Goal: Information Seeking & Learning: Check status

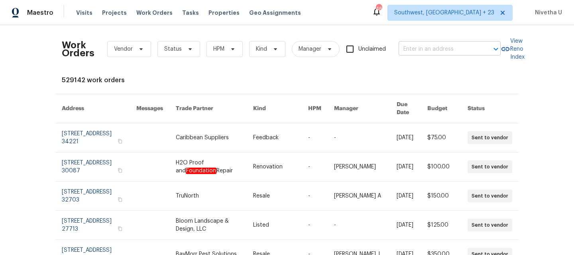
click at [408, 49] on input "text" at bounding box center [439, 49] width 80 height 12
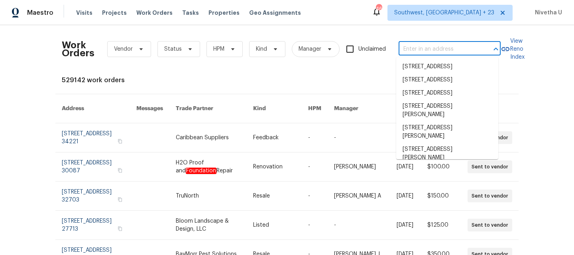
paste input "1228 N Dobys Bridge Rd Fort Mill, SC 29715"
type input "1228 N Dobys Bridge Rd Fort Mill, SC 29715"
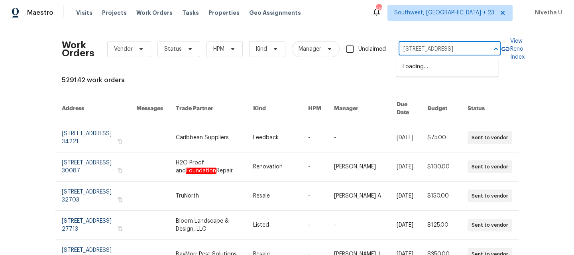
scroll to position [0, 36]
click at [429, 68] on li "1228 N Dobys Bridge Rd, Fort Mill, SC 29715" at bounding box center [447, 66] width 102 height 13
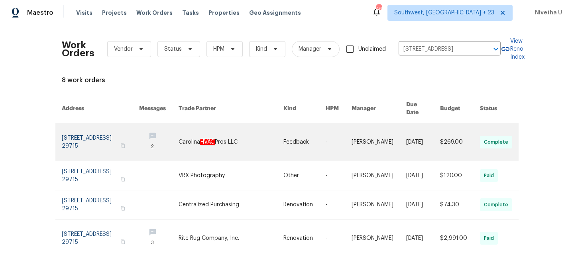
click at [73, 133] on link at bounding box center [100, 141] width 77 height 37
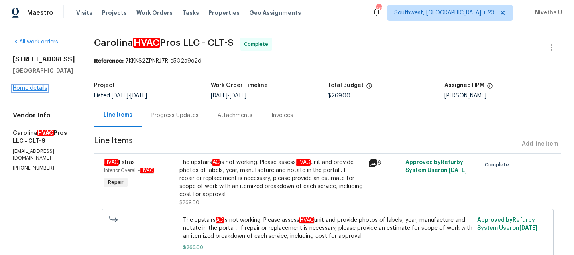
click at [31, 91] on link "Home details" at bounding box center [30, 88] width 35 height 6
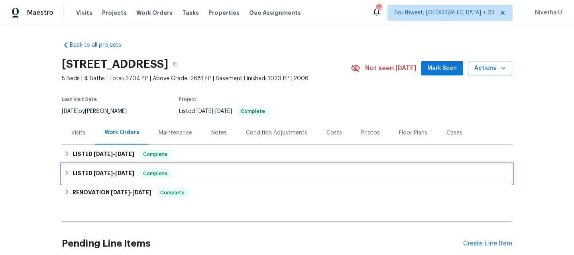
click at [195, 172] on div "LISTED 6/24/25 - 6/25/25 Complete" at bounding box center [287, 174] width 446 height 10
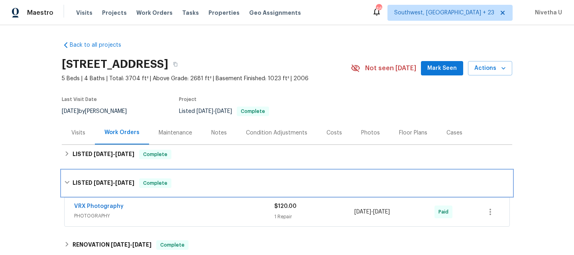
click at [195, 172] on div "LISTED 6/24/25 - 6/25/25 Complete" at bounding box center [287, 183] width 451 height 26
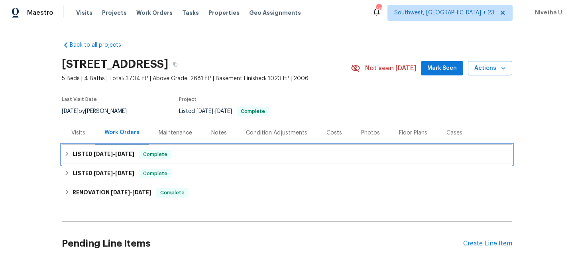
click at [191, 153] on div "LISTED 8/18/25 - 8/19/25 Complete" at bounding box center [287, 155] width 446 height 10
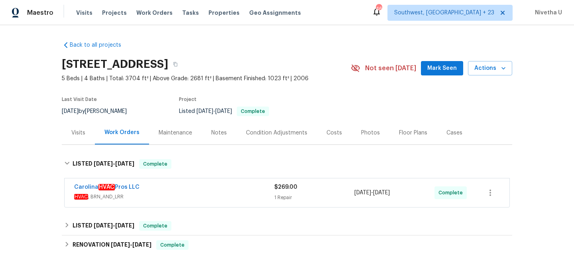
click at [197, 191] on div "Carolina HVAC Pros LLC" at bounding box center [174, 188] width 200 height 10
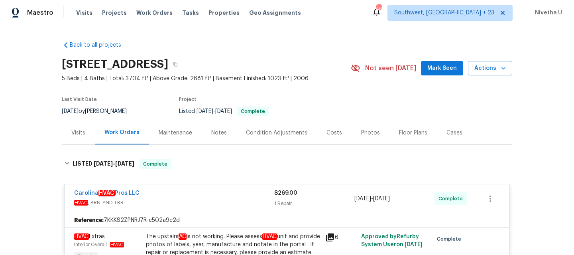
scroll to position [148, 0]
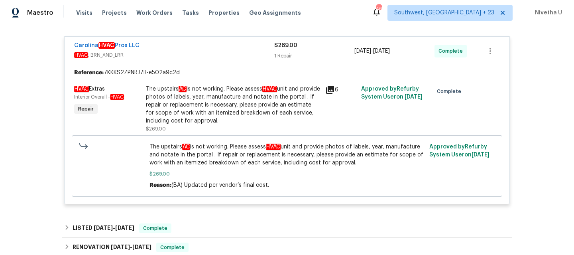
click at [265, 142] on div "The upstairs AC is not working. Please assess HVAC unit and provide photos of l…" at bounding box center [287, 165] width 280 height 51
click at [218, 177] on span "$269.00" at bounding box center [287, 174] width 275 height 8
click at [235, 50] on div "Carolina HVAC Pros LLC" at bounding box center [174, 46] width 200 height 10
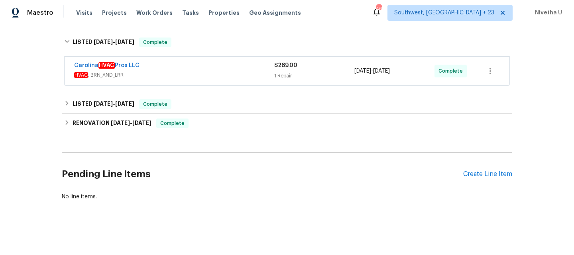
scroll to position [0, 0]
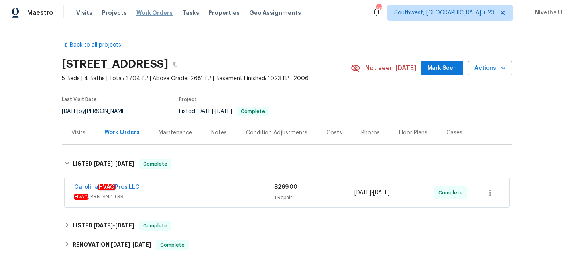
click at [151, 11] on span "Work Orders" at bounding box center [154, 13] width 36 height 8
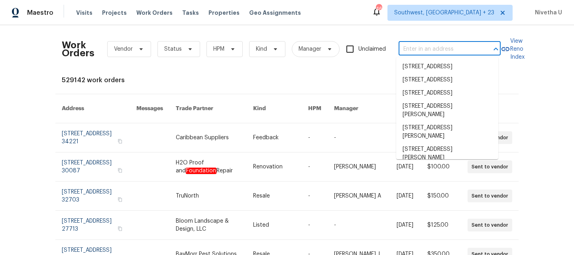
click at [403, 46] on input "text" at bounding box center [439, 49] width 80 height 12
paste input "495 Ruth Cir Fuquay Varina, NC 27526"
type input "495 Ruth Cir Fuquay Varina, NC 27526"
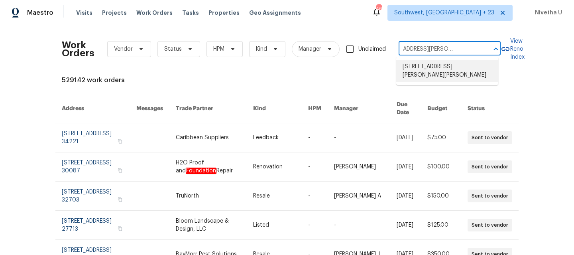
click at [431, 74] on li "495 Ruth Cir, Fuquay Varina, NC 27526" at bounding box center [447, 71] width 102 height 22
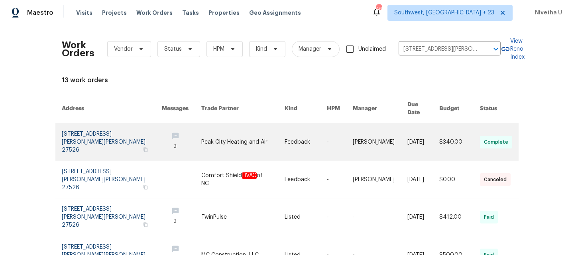
click at [89, 130] on link at bounding box center [112, 141] width 100 height 37
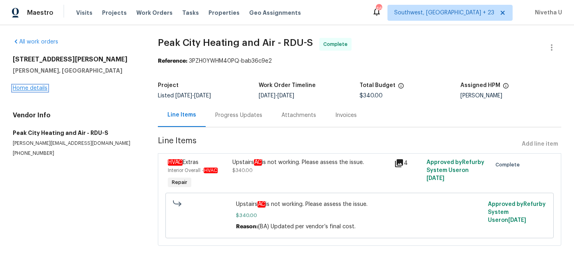
click at [27, 89] on link "Home details" at bounding box center [30, 88] width 35 height 6
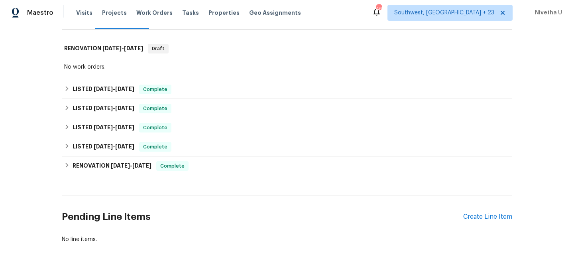
scroll to position [124, 0]
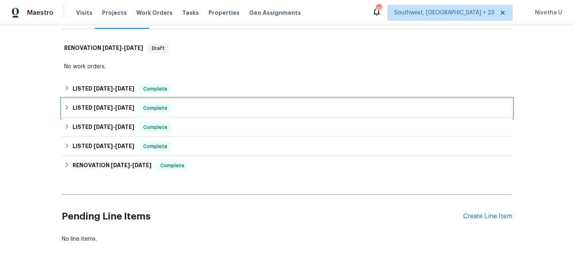
click at [183, 103] on div "LISTED 6/17/25 - 6/21/25 Complete" at bounding box center [287, 108] width 446 height 10
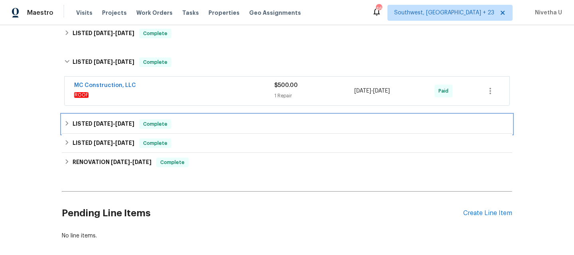
click at [182, 119] on div "LISTED 6/17/25 - 6/23/25 Complete" at bounding box center [287, 124] width 446 height 10
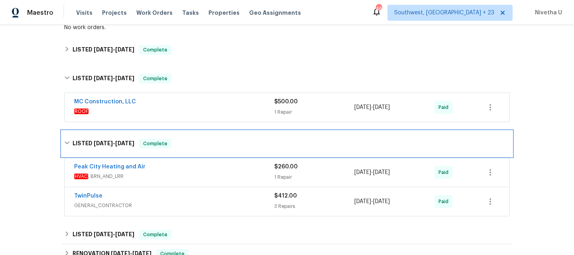
scroll to position [161, 0]
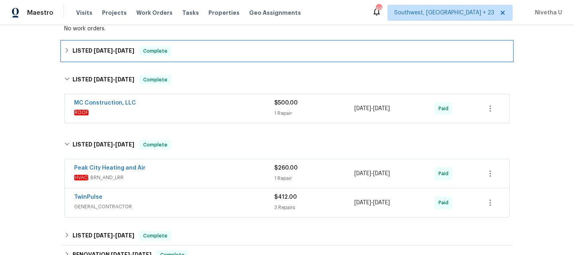
click at [175, 48] on div "LISTED 8/15/25 - 8/19/25 Complete" at bounding box center [287, 50] width 451 height 19
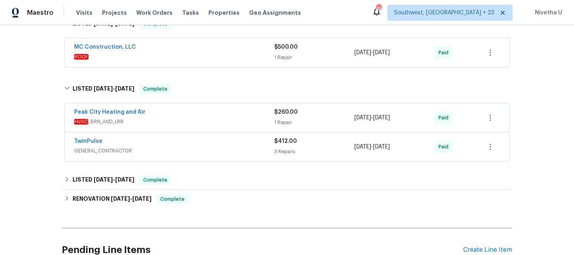
scroll to position [258, 0]
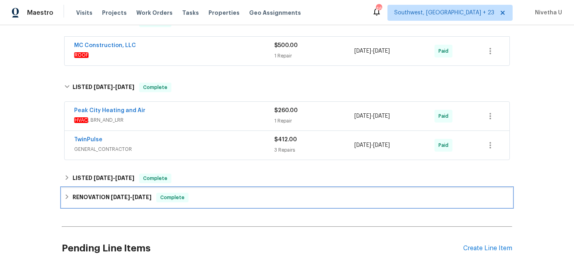
click at [185, 193] on span "Complete" at bounding box center [172, 197] width 31 height 8
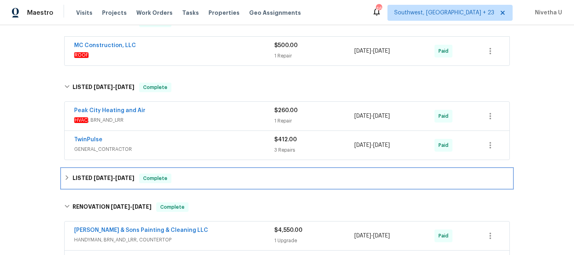
click at [183, 173] on div "LISTED 6/13/25 - 6/16/25 Complete" at bounding box center [287, 178] width 446 height 10
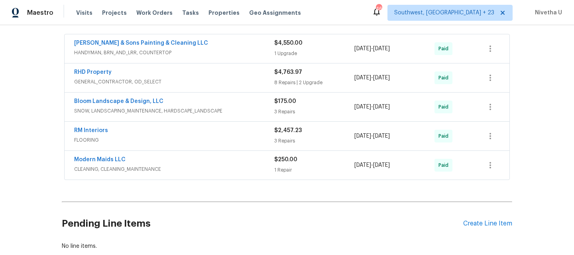
scroll to position [484, 0]
click at [194, 156] on div "Modern Maids LLC" at bounding box center [174, 161] width 200 height 10
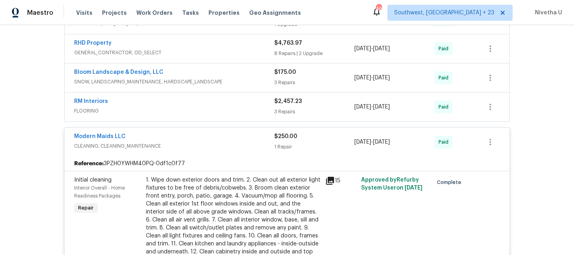
scroll to position [514, 0]
click at [198, 142] on span "CLEANING, CLEANING_MAINTENANCE" at bounding box center [174, 146] width 200 height 8
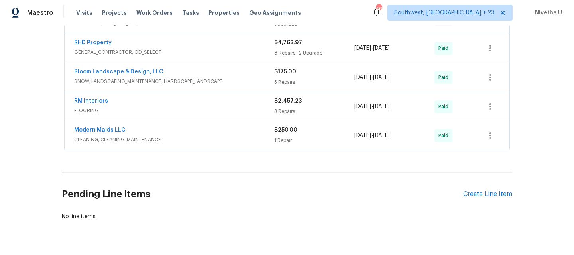
click at [190, 106] on span "FLOORING" at bounding box center [174, 110] width 200 height 8
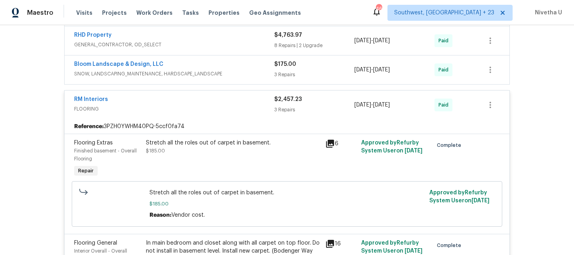
scroll to position [446, 0]
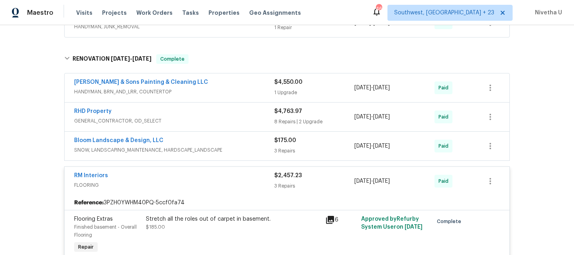
click at [209, 171] on div "RM Interiors" at bounding box center [174, 176] width 200 height 10
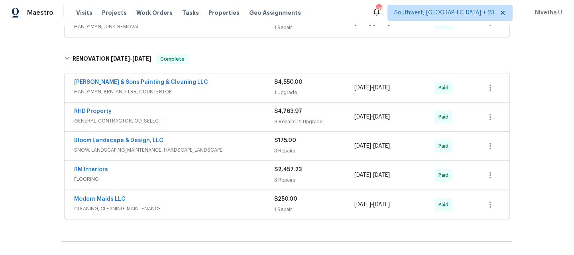
click at [225, 146] on span "SNOW, LANDSCAPING_MAINTENANCE, HARDSCAPE_LANDSCAPE" at bounding box center [174, 150] width 200 height 8
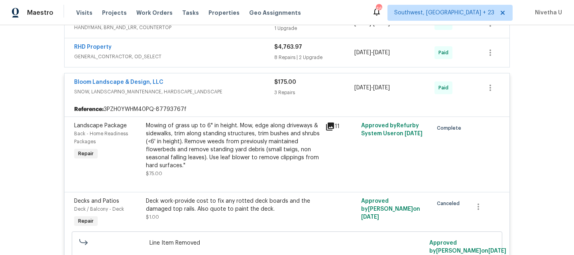
scroll to position [419, 0]
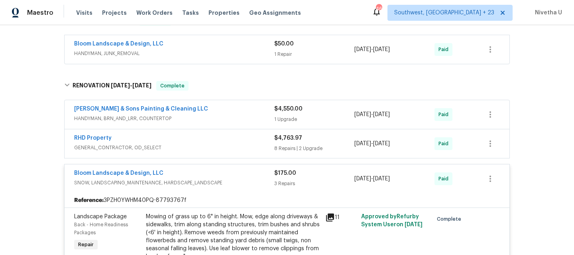
click at [236, 169] on div "Bloom Landscape & Design, LLC" at bounding box center [174, 174] width 200 height 10
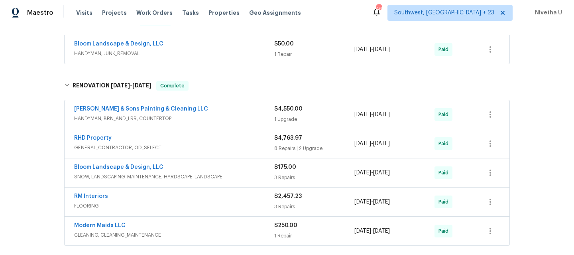
click at [216, 144] on span "GENERAL_CONTRACTOR, OD_SELECT" at bounding box center [174, 148] width 200 height 8
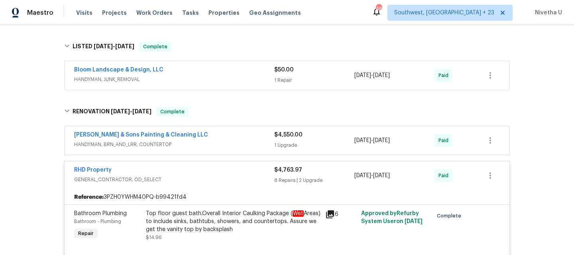
scroll to position [392, 0]
click at [214, 176] on span "GENERAL_CONTRACTOR, OD_SELECT" at bounding box center [174, 180] width 200 height 8
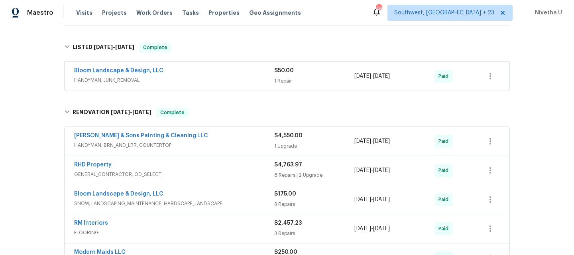
click at [214, 132] on div "Hodge & Sons Painting & Cleaning LLC" at bounding box center [174, 137] width 200 height 10
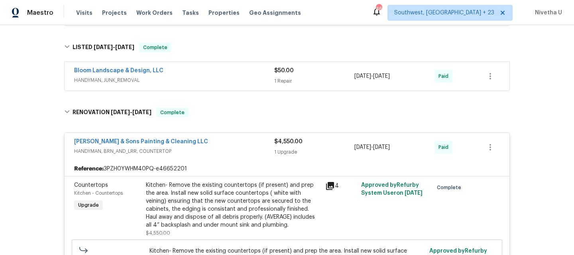
scroll to position [389, 0]
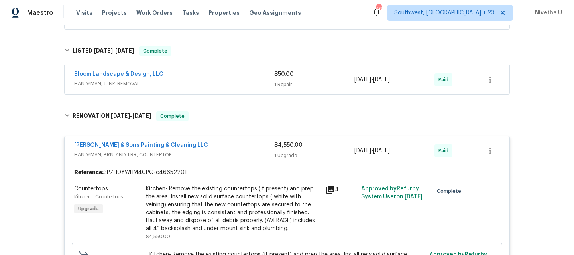
click at [224, 151] on span "HANDYMAN, BRN_AND_LRR, COUNTERTOP" at bounding box center [174, 155] width 200 height 8
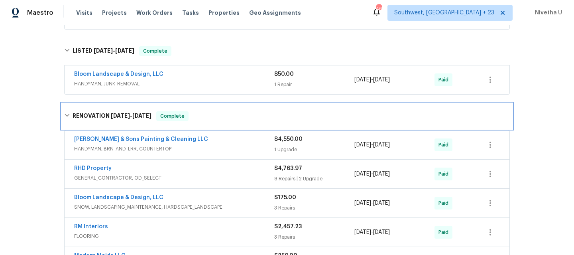
click at [218, 113] on div "RENOVATION 5/29/25 - 6/13/25 Complete" at bounding box center [287, 116] width 451 height 26
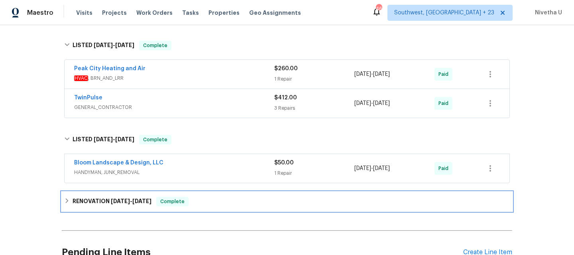
scroll to position [299, 0]
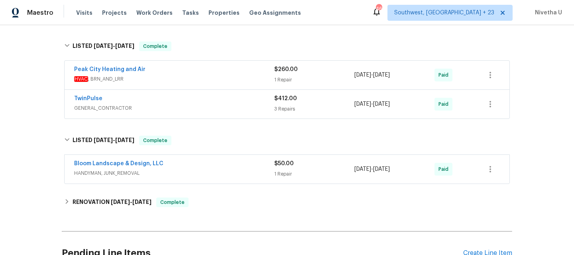
click at [210, 171] on div "Bloom Landscape & Design, LLC HANDYMAN, JUNK_REMOVAL $50.00 1 Repair 6/13/2025 …" at bounding box center [287, 169] width 445 height 29
click at [205, 169] on span "HANDYMAN, JUNK_REMOVAL" at bounding box center [174, 173] width 200 height 8
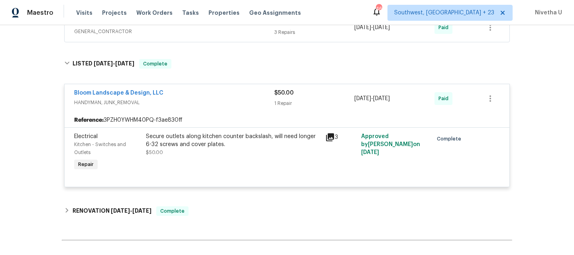
scroll to position [338, 0]
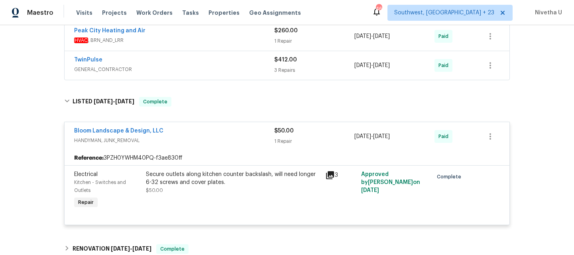
click at [188, 136] on span "HANDYMAN, JUNK_REMOVAL" at bounding box center [174, 140] width 200 height 8
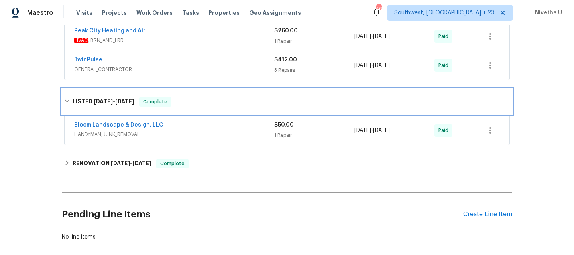
click at [180, 104] on div "LISTED 6/13/25 - 6/16/25 Complete" at bounding box center [287, 102] width 451 height 26
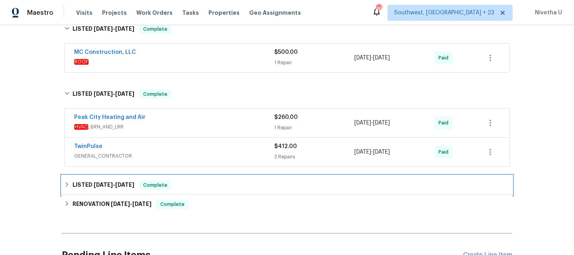
scroll to position [250, 0]
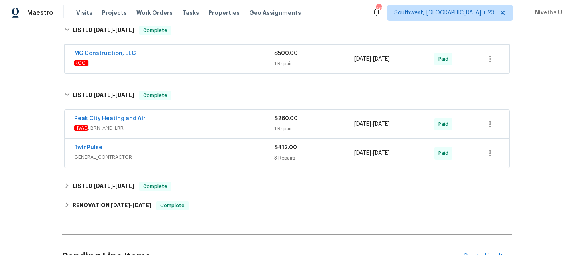
click at [170, 144] on div "TwinPulse" at bounding box center [174, 149] width 200 height 10
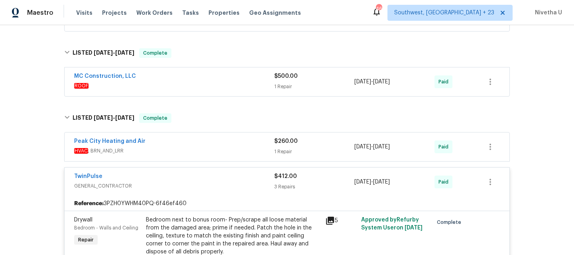
scroll to position [228, 0]
click at [181, 172] on div "TwinPulse" at bounding box center [174, 177] width 200 height 10
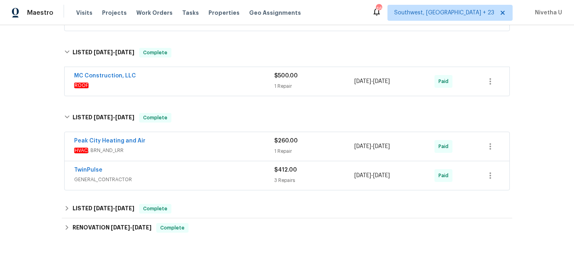
click at [182, 146] on span "HVAC , BRN_AND_LRR" at bounding box center [174, 150] width 200 height 8
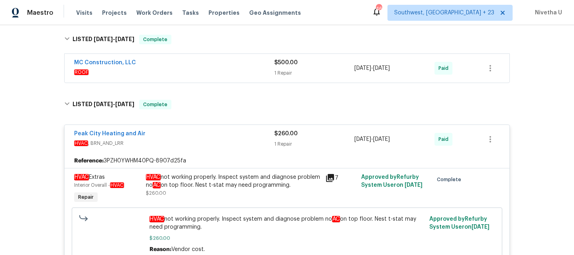
scroll to position [238, 0]
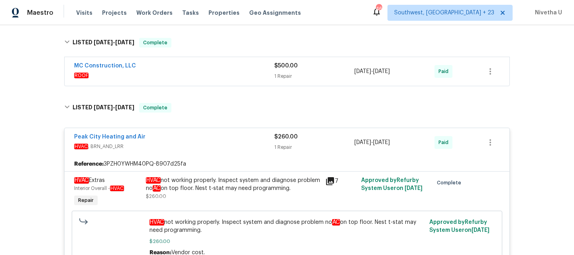
click at [182, 142] on span "HVAC , BRN_AND_LRR" at bounding box center [174, 146] width 200 height 8
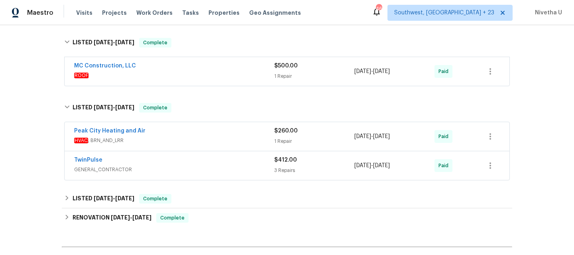
click at [168, 136] on span "HVAC , BRN_AND_LRR" at bounding box center [174, 140] width 200 height 8
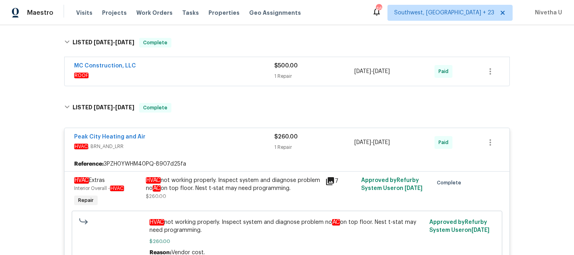
click at [199, 142] on span "HVAC , BRN_AND_LRR" at bounding box center [174, 146] width 200 height 8
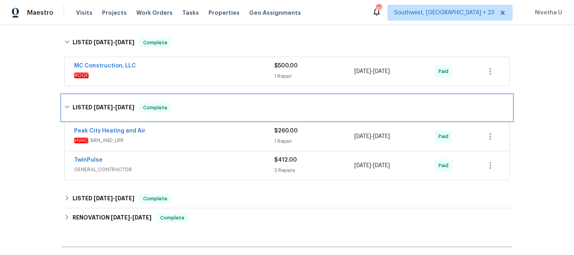
click at [191, 106] on div "LISTED 6/17/25 - 6/23/25 Complete" at bounding box center [287, 108] width 451 height 26
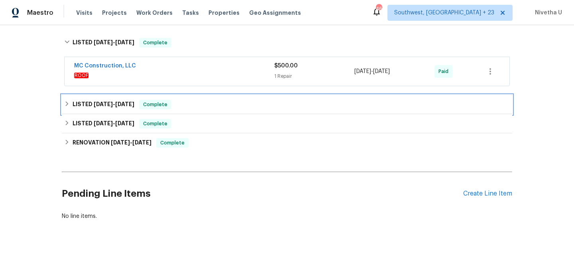
click at [187, 100] on div "LISTED 6/17/25 - 6/23/25 Complete" at bounding box center [287, 105] width 446 height 10
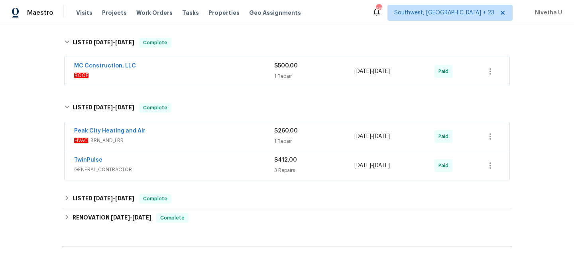
click at [190, 136] on span "HVAC , BRN_AND_LRR" at bounding box center [174, 140] width 200 height 8
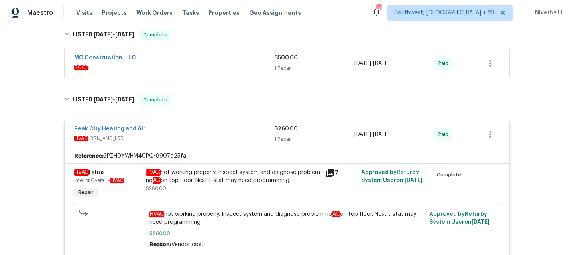
scroll to position [247, 0]
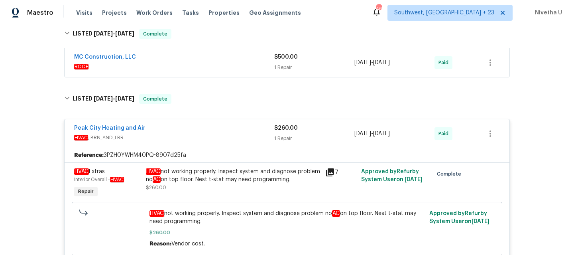
click at [183, 125] on div "Peak City Heating and Air" at bounding box center [174, 129] width 200 height 10
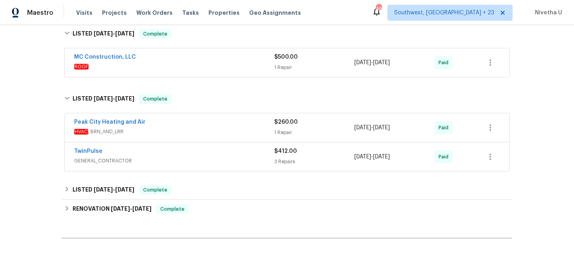
click at [184, 157] on span "GENERAL_CONTRACTOR" at bounding box center [174, 161] width 200 height 8
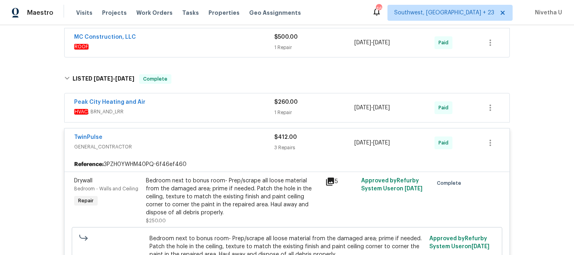
scroll to position [243, 0]
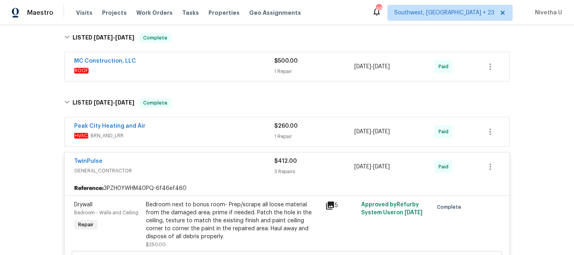
click at [184, 157] on div "TwinPulse" at bounding box center [174, 162] width 200 height 10
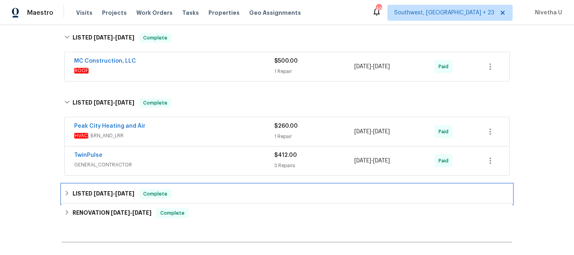
click at [178, 189] on div "LISTED 6/13/25 - 6/16/25 Complete" at bounding box center [287, 194] width 446 height 10
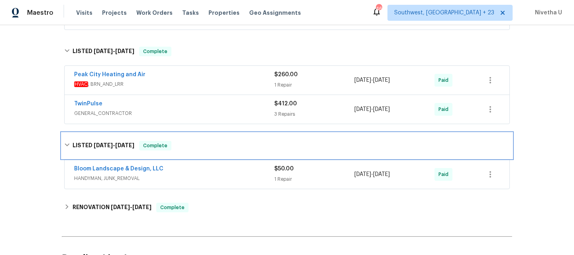
scroll to position [295, 0]
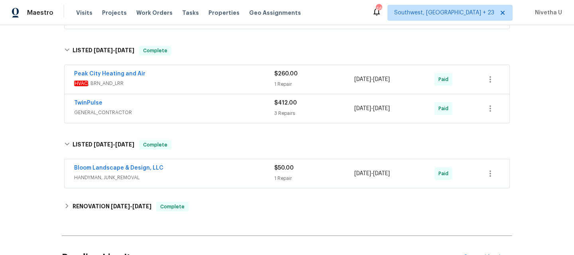
click at [179, 173] on span "HANDYMAN, JUNK_REMOVAL" at bounding box center [174, 177] width 200 height 8
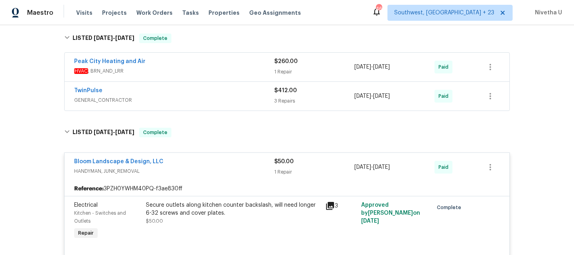
scroll to position [308, 0]
click at [175, 157] on div "Bloom Landscape & Design, LLC" at bounding box center [174, 162] width 200 height 10
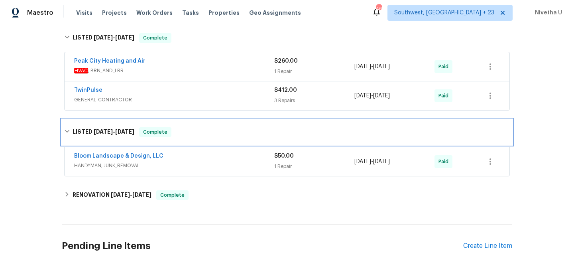
click at [175, 119] on div "LISTED 6/13/25 - 6/16/25 Complete" at bounding box center [287, 132] width 451 height 26
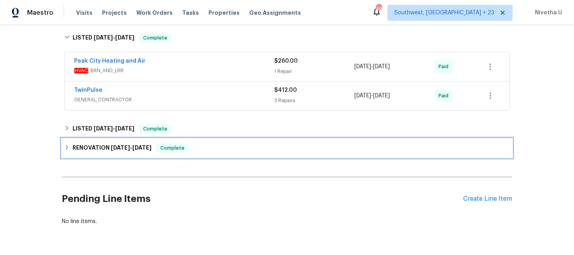
click at [191, 146] on div "RENOVATION 5/29/25 - 6/13/25 Complete" at bounding box center [287, 147] width 451 height 19
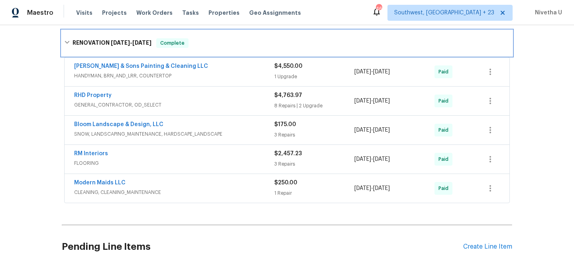
scroll to position [423, 0]
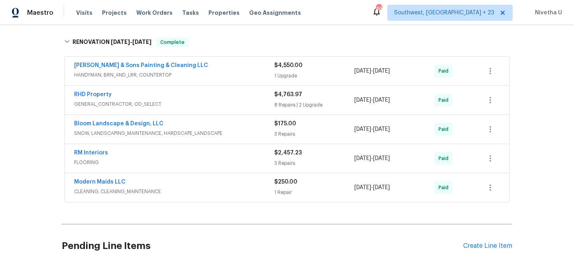
click at [186, 187] on div "Modern Maids LLC CLEANING, CLEANING_MAINTENANCE" at bounding box center [174, 187] width 200 height 19
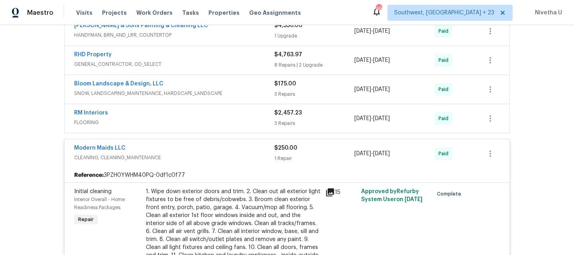
scroll to position [462, 0]
click at [184, 154] on span "CLEANING, CLEANING_MAINTENANCE" at bounding box center [174, 158] width 200 height 8
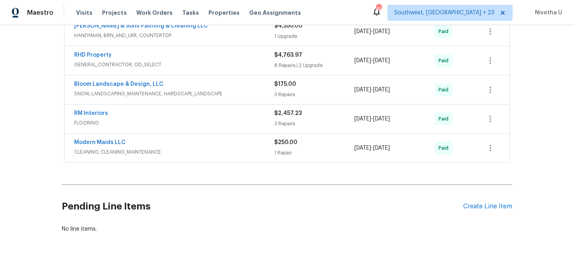
click at [185, 121] on div "RM Interiors FLOORING $2,457.23 3 Repairs 5/29/2025 - 6/11/2025 Paid" at bounding box center [287, 118] width 445 height 29
click at [184, 119] on span "FLOORING" at bounding box center [174, 123] width 200 height 8
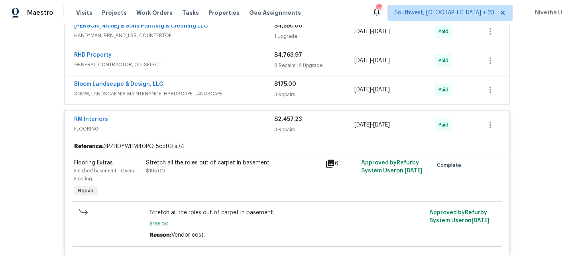
click at [192, 125] on span "FLOORING" at bounding box center [174, 129] width 200 height 8
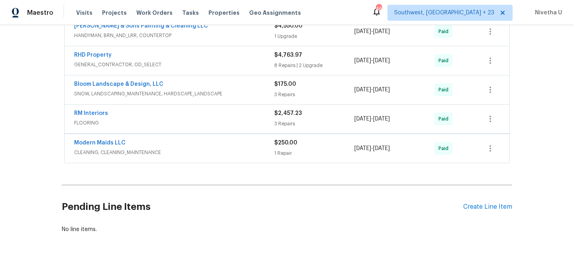
click at [235, 81] on div "Bloom Landscape & Design, LLC" at bounding box center [174, 85] width 200 height 10
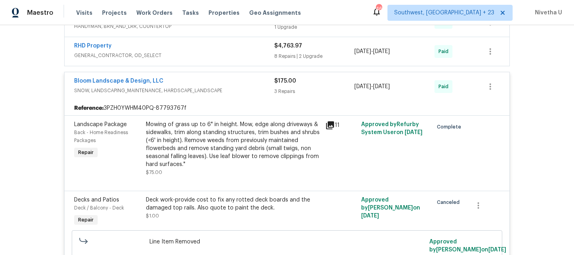
click at [235, 87] on span "SNOW, LANDSCAPING_MAINTENANCE, HARDSCAPE_LANDSCAPE" at bounding box center [174, 91] width 200 height 8
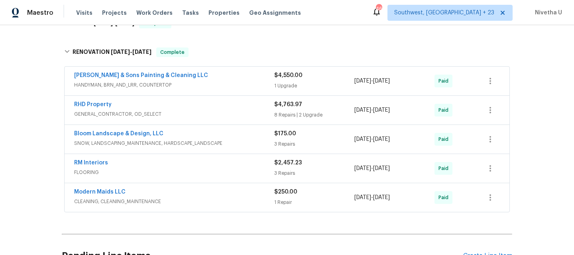
scroll to position [409, 0]
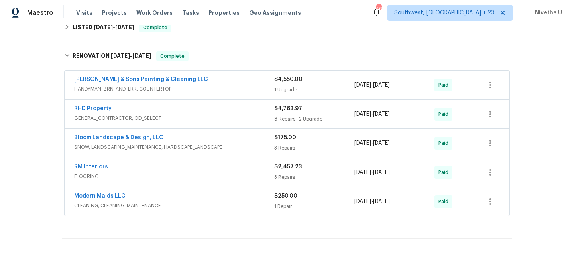
click at [219, 104] on div "RHD Property" at bounding box center [174, 109] width 200 height 10
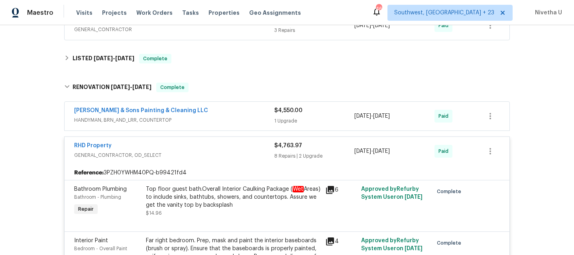
scroll to position [377, 0]
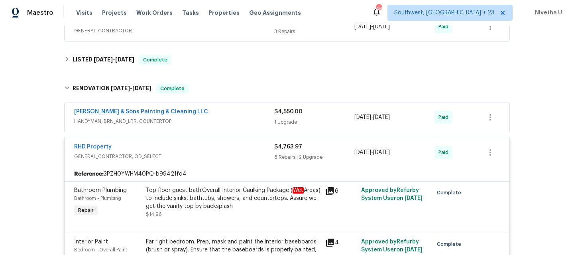
click at [197, 152] on span "GENERAL_CONTRACTOR, OD_SELECT" at bounding box center [174, 156] width 200 height 8
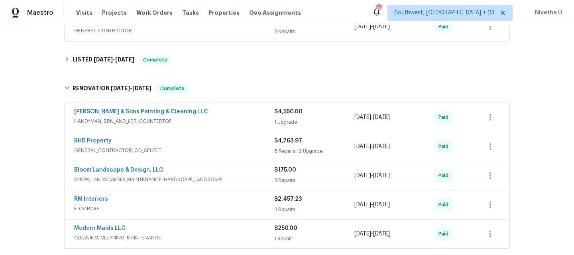
click at [199, 108] on div "Hodge & Sons Painting & Cleaning LLC" at bounding box center [174, 113] width 200 height 10
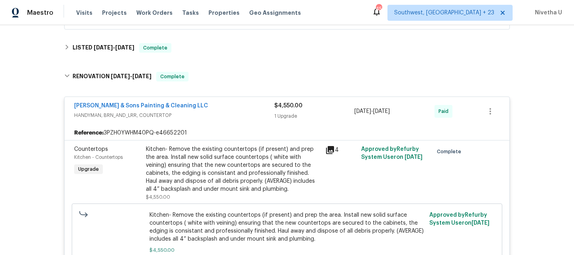
scroll to position [390, 0]
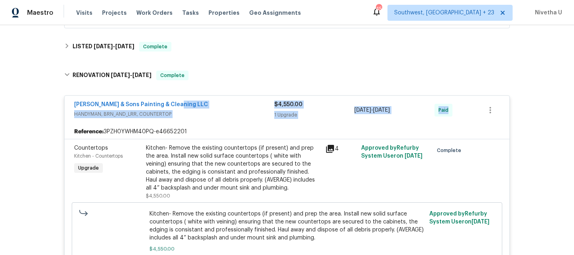
drag, startPoint x: 201, startPoint y: 117, endPoint x: 195, endPoint y: 100, distance: 18.0
click at [195, 100] on div "Hodge & Sons Painting & Cleaning LLC HANDYMAN, BRN_AND_LRR, COUNTERTOP $4,550.0…" at bounding box center [287, 187] width 446 height 184
click at [195, 100] on div "Hodge & Sons Painting & Cleaning LLC" at bounding box center [174, 105] width 200 height 10
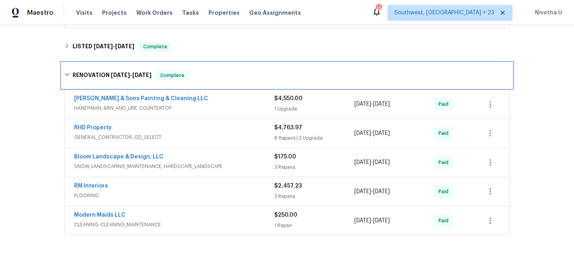
drag, startPoint x: 192, startPoint y: 76, endPoint x: 192, endPoint y: 135, distance: 59.4
click at [192, 76] on div "RENOVATION 5/29/25 - 6/13/25 Complete" at bounding box center [287, 76] width 451 height 26
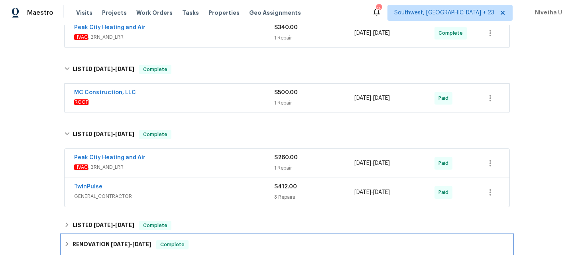
scroll to position [211, 0]
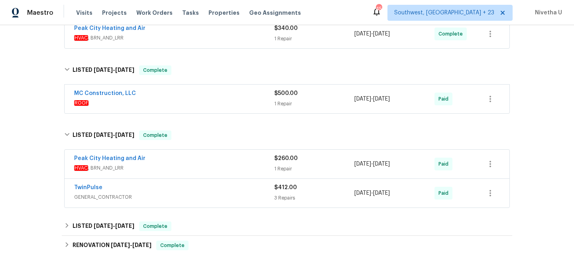
click at [185, 164] on span "HVAC , BRN_AND_LRR" at bounding box center [174, 168] width 200 height 8
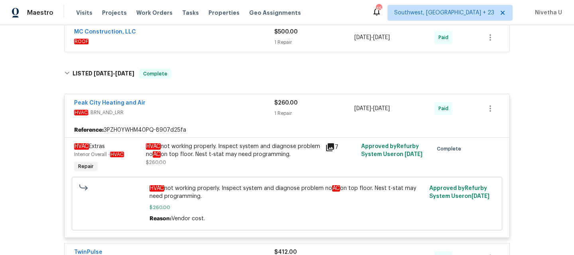
scroll to position [233, 0]
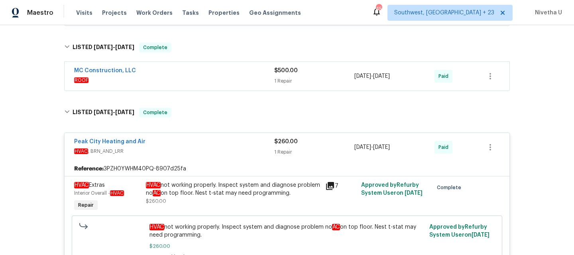
click at [178, 147] on span "HVAC , BRN_AND_LRR" at bounding box center [174, 151] width 200 height 8
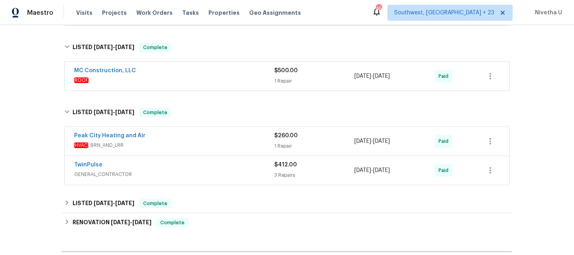
click at [170, 170] on span "GENERAL_CONTRACTOR" at bounding box center [174, 174] width 200 height 8
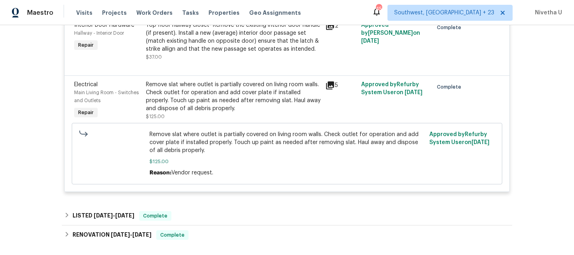
scroll to position [299, 0]
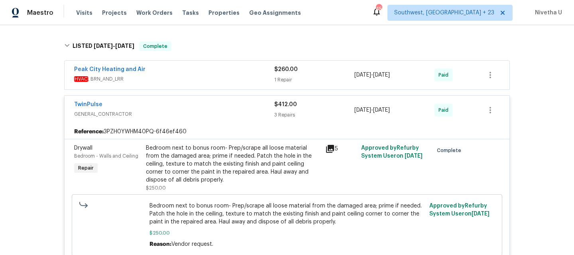
click at [178, 87] on div "Peak City Heating and Air HVAC , BRN_AND_LRR $260.00 1 Repair 6/17/2025 - 6/21/…" at bounding box center [287, 253] width 446 height 384
click at [173, 100] on div "TwinPulse" at bounding box center [174, 105] width 200 height 10
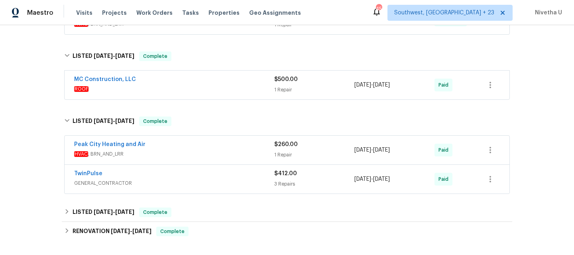
scroll to position [224, 0]
click at [173, 100] on div "Back to all projects 495 Ruth Cir, Fuquay Varina, NC 27526 6 Beds | 3 1/2 Baths…" at bounding box center [287, 63] width 451 height 505
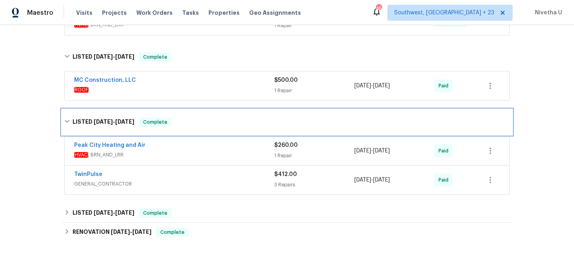
click at [173, 119] on div "LISTED 6/17/25 - 6/23/25 Complete" at bounding box center [287, 122] width 451 height 26
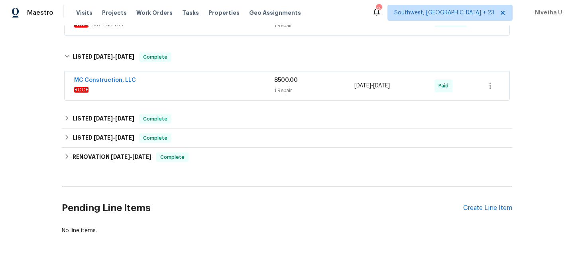
click at [174, 86] on span "ROOF" at bounding box center [174, 90] width 200 height 8
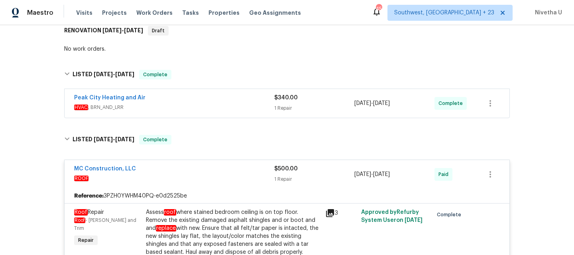
scroll to position [143, 0]
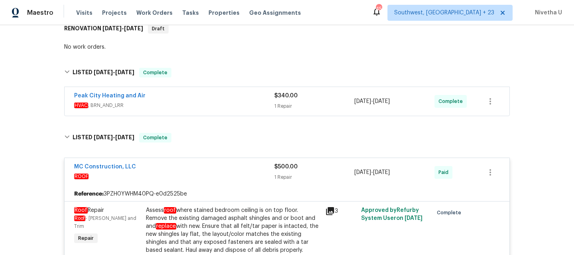
click at [173, 92] on div "Peak City Heating and Air" at bounding box center [174, 97] width 200 height 10
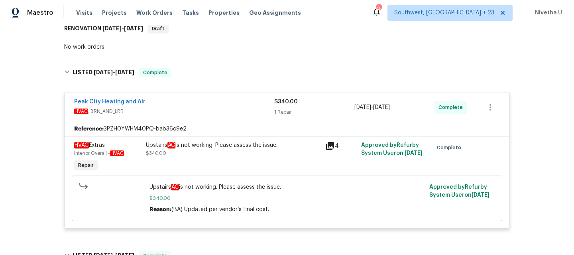
click at [175, 107] on span "HVAC , BRN_AND_LRR" at bounding box center [174, 111] width 200 height 8
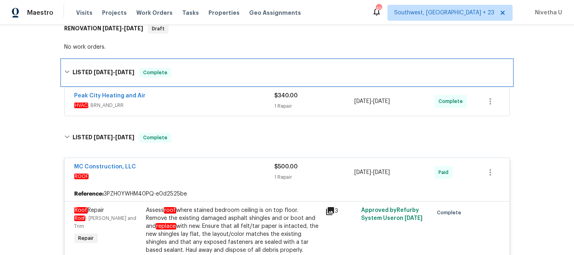
click at [170, 70] on div "LISTED 8/15/25 - 8/19/25 Complete" at bounding box center [287, 73] width 451 height 26
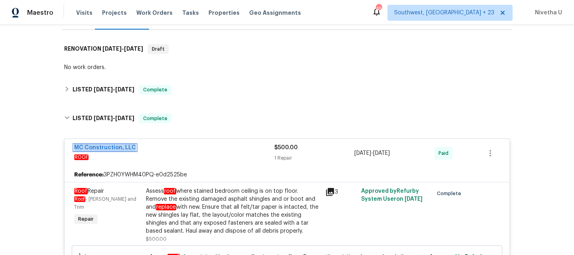
scroll to position [75, 0]
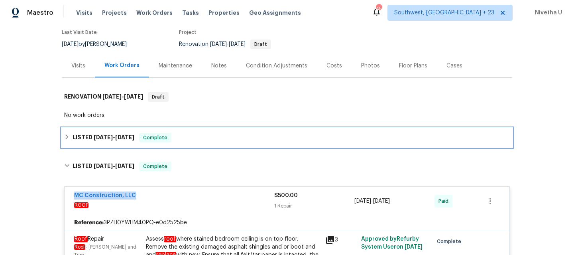
click at [177, 128] on div "LISTED 8/15/25 - 8/19/25 Complete" at bounding box center [287, 137] width 451 height 19
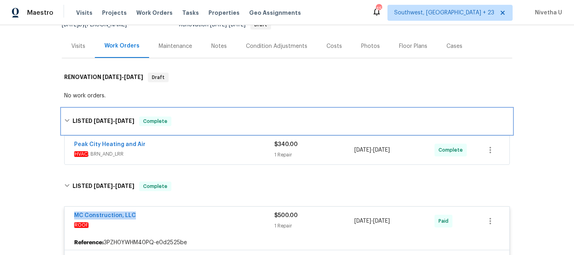
scroll to position [102, 0]
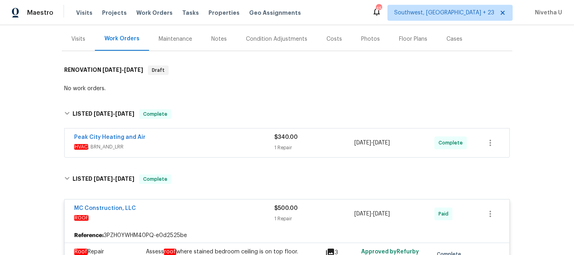
click at [177, 133] on div "Peak City Heating and Air" at bounding box center [174, 138] width 200 height 10
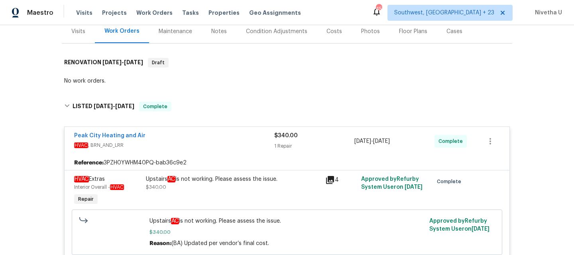
scroll to position [105, 0]
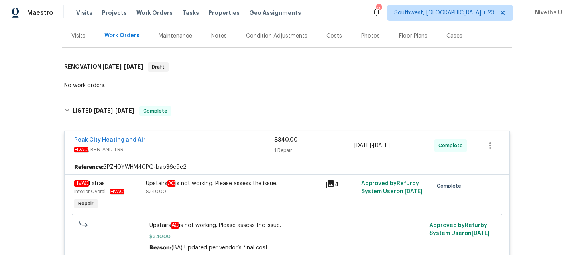
click at [177, 136] on div "Peak City Heating and Air" at bounding box center [174, 141] width 200 height 10
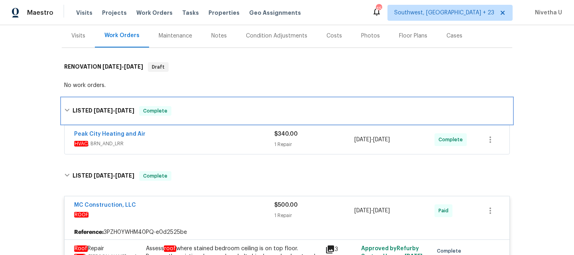
click at [171, 106] on div "LISTED 8/15/25 - 8/19/25 Complete" at bounding box center [287, 111] width 446 height 10
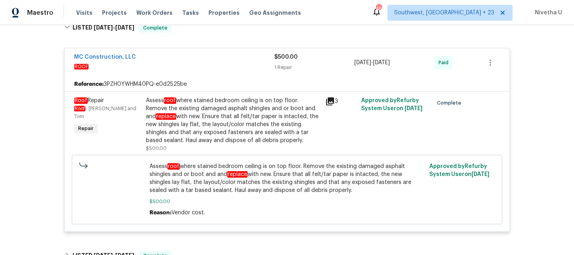
scroll to position [225, 0]
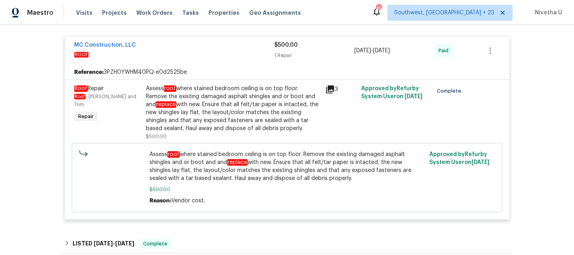
click at [169, 143] on div "Assess roof where stained bedroom ceiling is on top floor. Remove the existing …" at bounding box center [287, 177] width 431 height 69
click at [165, 65] on div "Reference: 3PZH0YWHM40PQ-e0d2525be" at bounding box center [287, 72] width 445 height 14
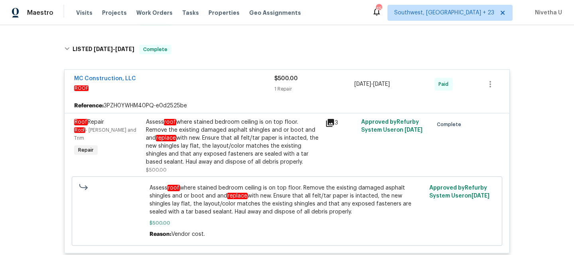
scroll to position [183, 0]
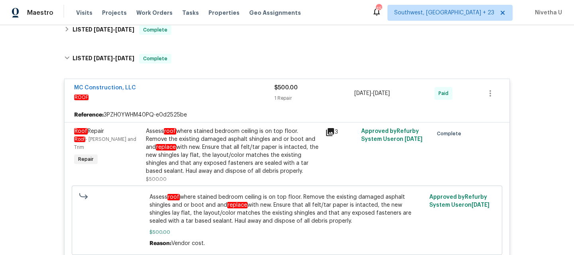
click at [168, 84] on div "MC Construction, LLC" at bounding box center [174, 89] width 200 height 10
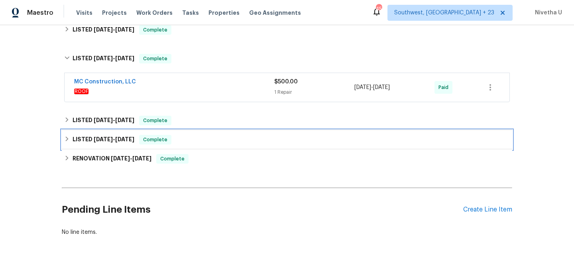
click at [167, 136] on span "Complete" at bounding box center [155, 140] width 31 height 8
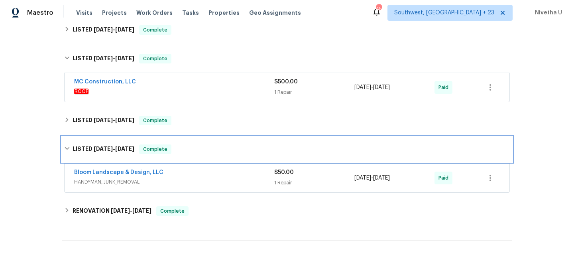
click at [167, 136] on div "LISTED 6/13/25 - 6/16/25 Complete" at bounding box center [287, 149] width 451 height 26
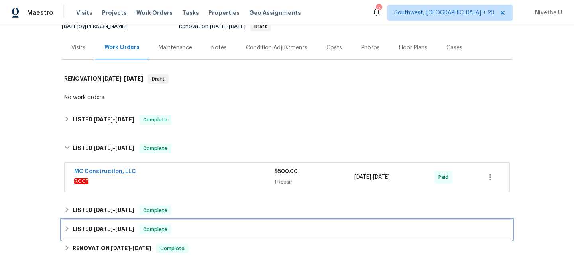
scroll to position [93, 0]
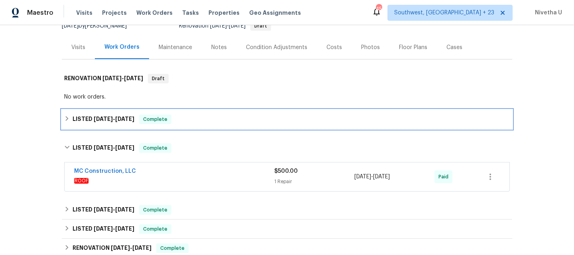
click at [169, 117] on div "LISTED 8/15/25 - 8/19/25 Complete" at bounding box center [287, 119] width 451 height 19
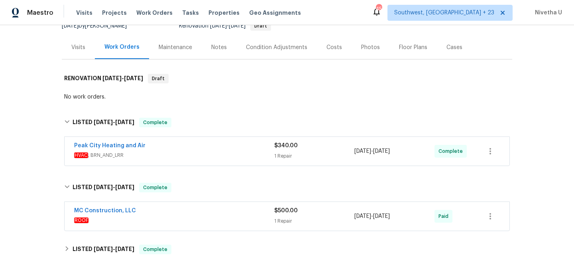
click at [172, 151] on span "HVAC , BRN_AND_LRR" at bounding box center [174, 155] width 200 height 8
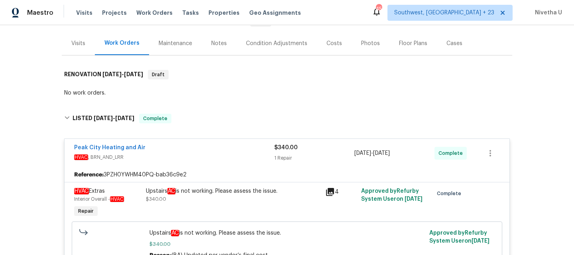
scroll to position [97, 0]
click at [167, 144] on div "Peak City Heating and Air" at bounding box center [174, 149] width 200 height 10
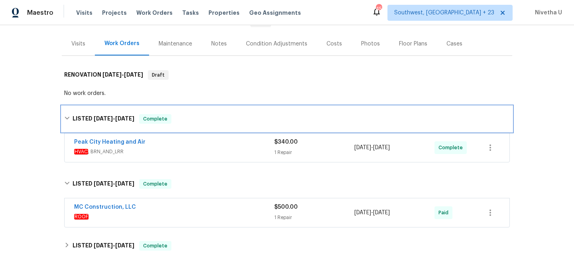
click at [164, 119] on div "LISTED 8/15/25 - 8/19/25 Complete" at bounding box center [287, 119] width 451 height 26
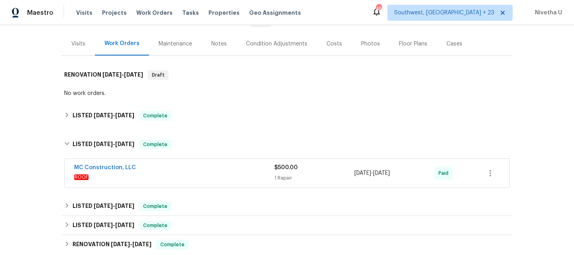
click at [165, 163] on div "MC Construction, LLC" at bounding box center [174, 168] width 200 height 10
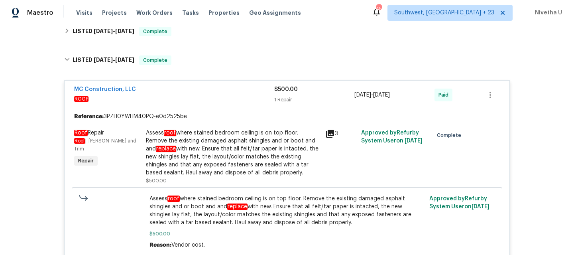
scroll to position [177, 0]
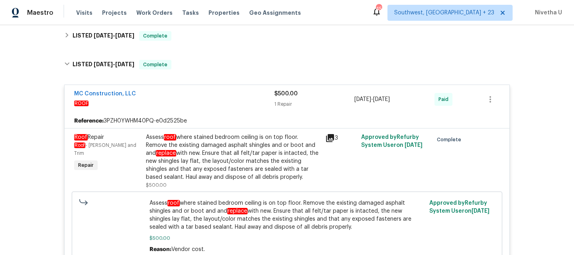
click at [155, 99] on span "ROOF" at bounding box center [174, 103] width 200 height 8
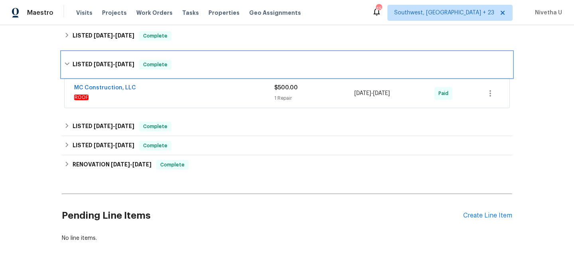
click at [160, 61] on span "Complete" at bounding box center [155, 65] width 31 height 8
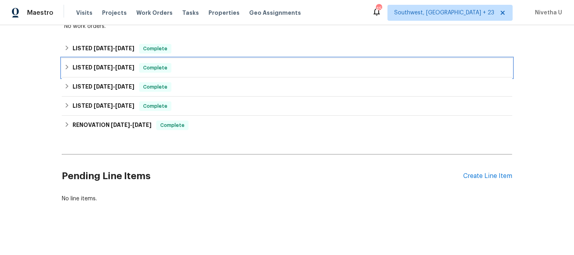
scroll to position [164, 0]
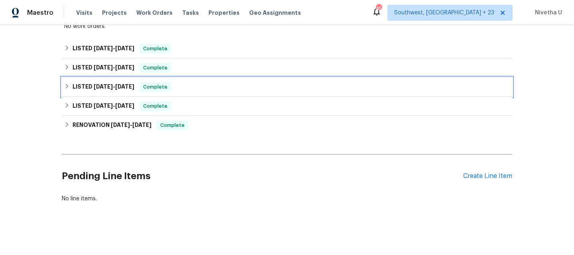
click at [167, 84] on div "LISTED 6/17/25 - 6/23/25 Complete" at bounding box center [287, 86] width 451 height 19
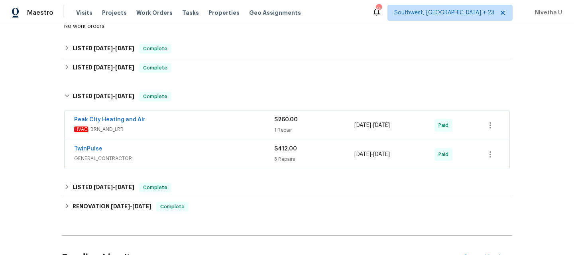
click at [175, 125] on span "HVAC , BRN_AND_LRR" at bounding box center [174, 129] width 200 height 8
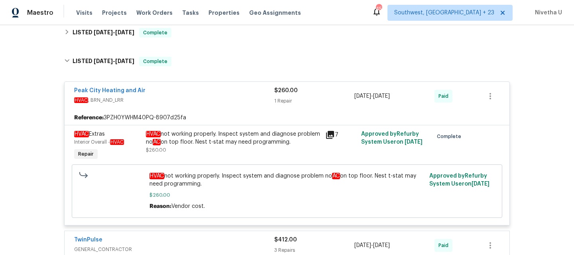
scroll to position [199, 0]
click at [169, 96] on span "HVAC , BRN_AND_LRR" at bounding box center [174, 100] width 200 height 8
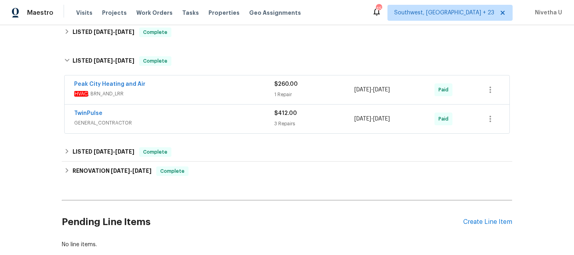
click at [169, 93] on div "Peak City Heating and Air HVAC , BRN_AND_LRR $260.00 1 Repair 6/17/2025 - 6/21/…" at bounding box center [287, 89] width 445 height 29
click at [165, 119] on span "GENERAL_CONTRACTOR" at bounding box center [174, 123] width 200 height 8
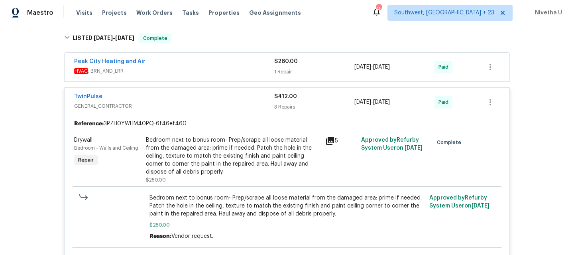
scroll to position [8, 0]
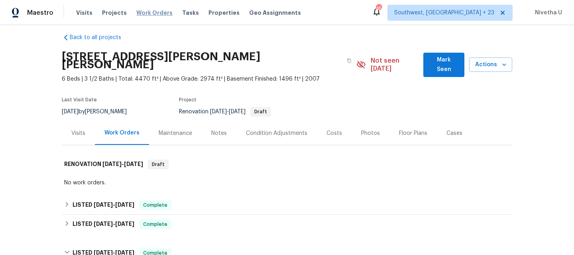
click at [149, 16] on span "Work Orders" at bounding box center [154, 13] width 36 height 8
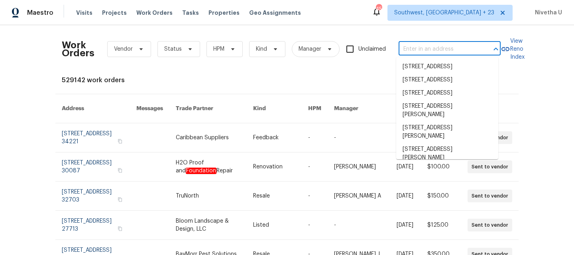
click at [423, 45] on input "text" at bounding box center [439, 49] width 80 height 12
paste input "1004 Carlisle St Raleigh, NC 27610"
type input "1004 Carlisle St Raleigh, NC 27610"
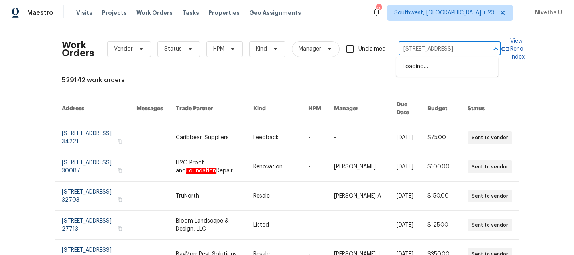
scroll to position [0, 15]
click at [423, 73] on li "1004 Carlisle St, Raleigh, NC 27610" at bounding box center [447, 66] width 102 height 13
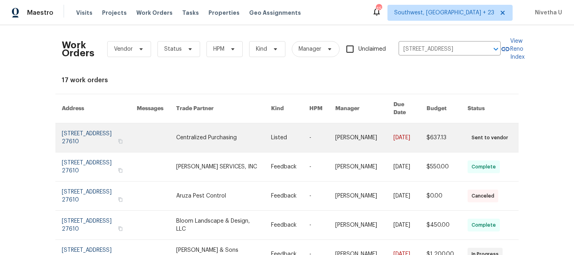
click at [71, 127] on link at bounding box center [99, 137] width 75 height 29
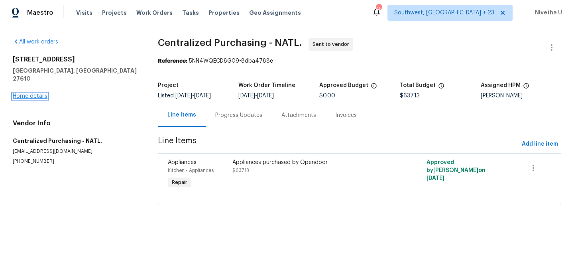
click at [30, 93] on link "Home details" at bounding box center [30, 96] width 35 height 6
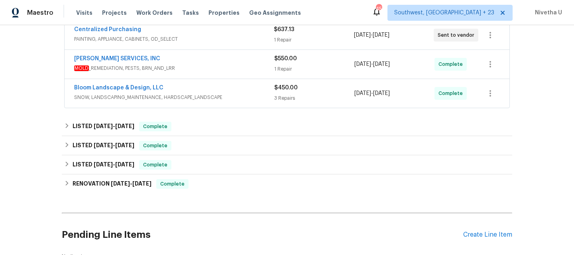
scroll to position [188, 0]
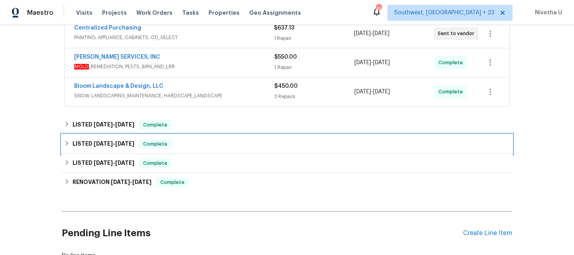
click at [177, 142] on div "LISTED 4/30/25 - 5/16/25 Complete" at bounding box center [287, 144] width 446 height 10
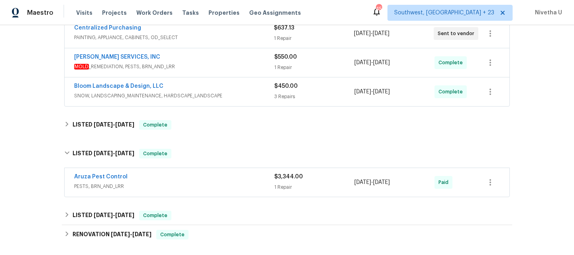
click at [171, 186] on span "PESTS, BRN_AND_LRR" at bounding box center [174, 186] width 200 height 8
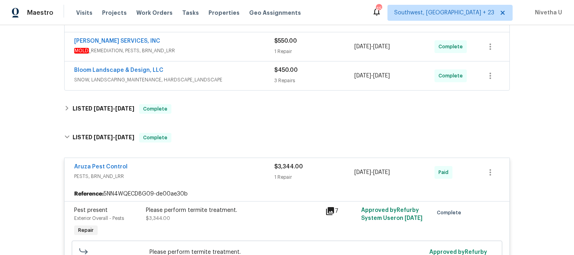
scroll to position [203, 0]
click at [212, 176] on span "PESTS, BRN_AND_LRR" at bounding box center [174, 177] width 200 height 8
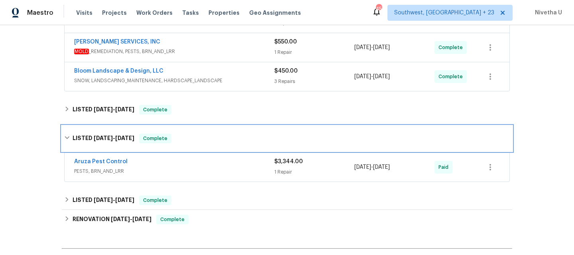
click at [208, 145] on div "LISTED 4/30/25 - 5/16/25 Complete" at bounding box center [287, 139] width 451 height 26
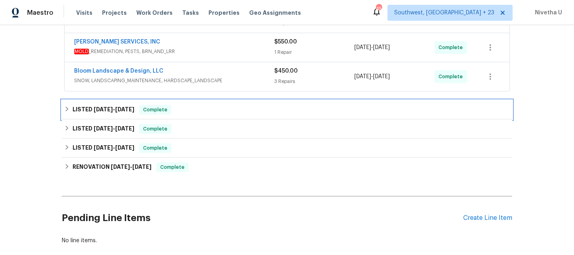
click at [188, 114] on div "LISTED 7/25/25 - 8/7/25 Complete" at bounding box center [287, 109] width 451 height 19
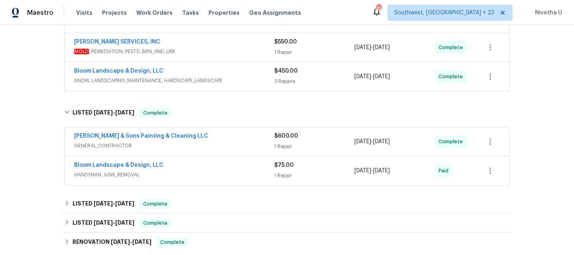
click at [218, 178] on span "HANDYMAN, JUNK_REMOVAL" at bounding box center [174, 175] width 200 height 8
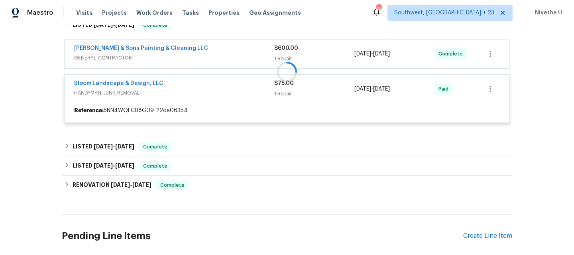
scroll to position [292, 0]
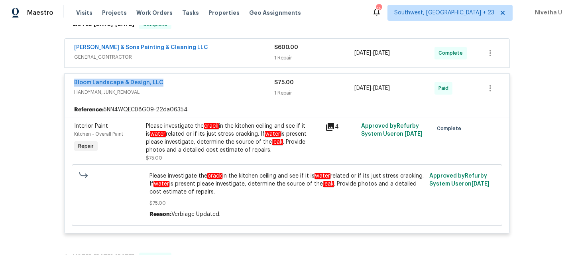
click at [197, 86] on div "Bloom Landscape & Design, LLC" at bounding box center [174, 84] width 200 height 10
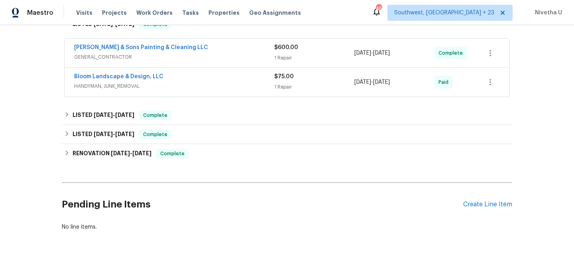
click at [201, 57] on span "GENERAL_CONTRACTOR" at bounding box center [174, 57] width 200 height 8
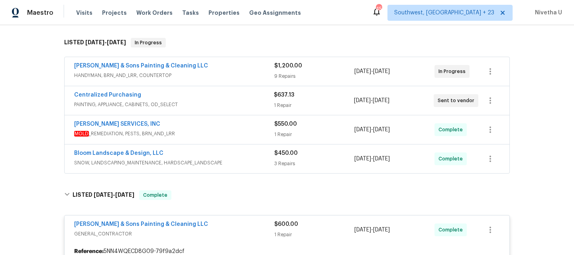
scroll to position [123, 0]
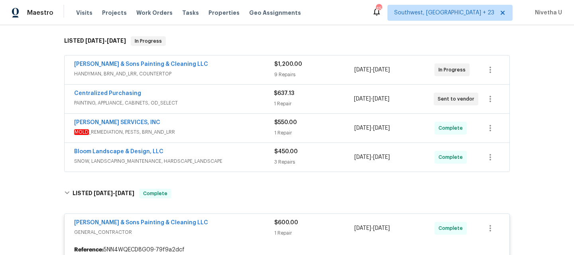
click at [246, 153] on div "Bloom Landscape & Design, LLC" at bounding box center [174, 153] width 200 height 10
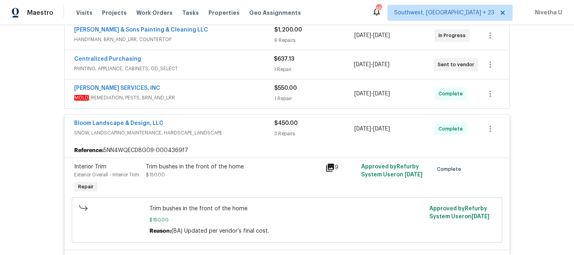
scroll to position [152, 0]
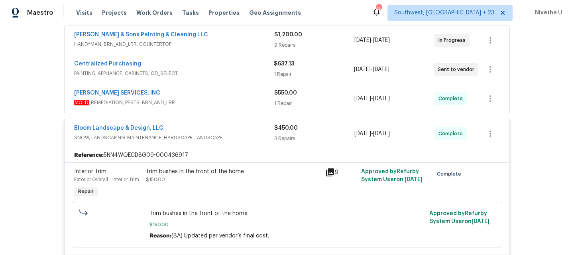
click at [242, 135] on span "SNOW, LANDSCAPING_MAINTENANCE, HARDSCAPE_LANDSCAPE" at bounding box center [174, 138] width 200 height 8
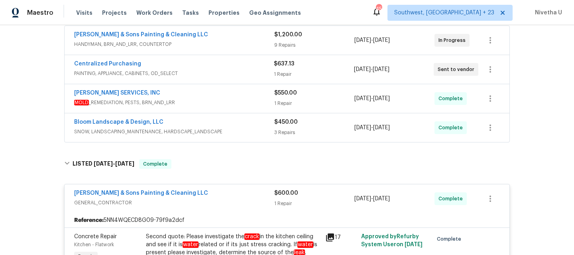
click at [228, 104] on span "MOLD _REMEDIATION, PESTS, BRN_AND_LRR" at bounding box center [174, 102] width 200 height 8
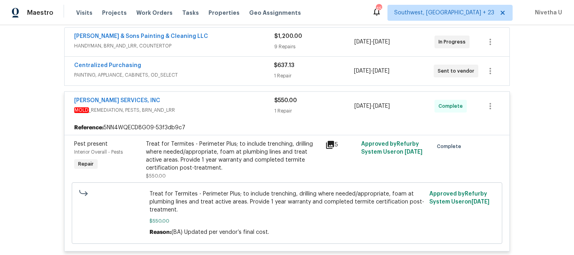
scroll to position [145, 0]
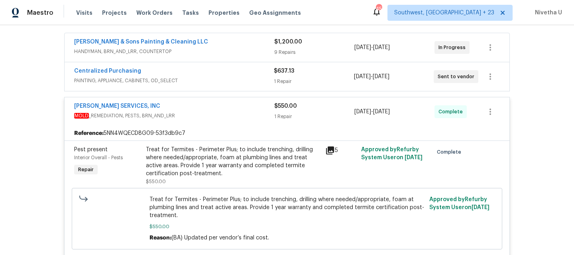
click at [218, 83] on span "PAINTING, APPLIANCE, CABINETS, OD_SELECT" at bounding box center [174, 81] width 200 height 8
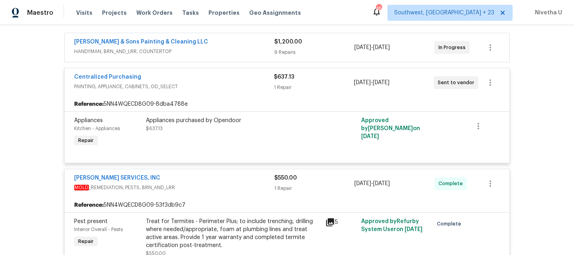
click at [218, 86] on span "PAINTING, APPLIANCE, CABINETS, OD_SELECT" at bounding box center [174, 87] width 200 height 8
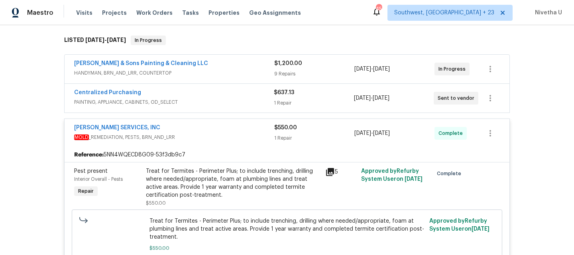
scroll to position [121, 0]
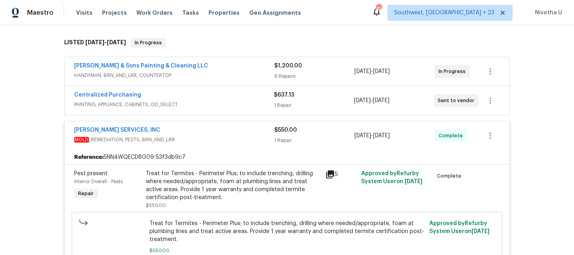
click at [214, 75] on span "HANDYMAN, BRN_AND_LRR, COUNTERTOP" at bounding box center [174, 75] width 200 height 8
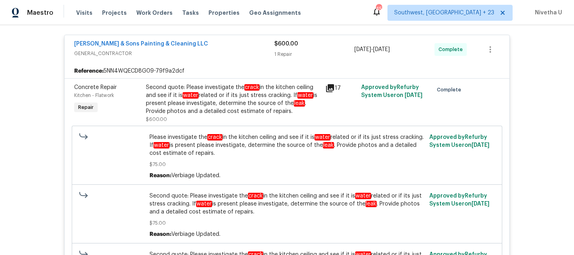
scroll to position [1283, 0]
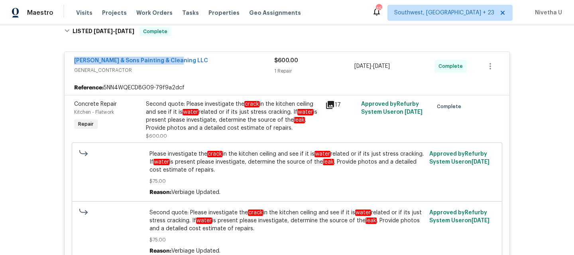
click at [205, 66] on div "Hodge & Sons Painting & Cleaning LLC" at bounding box center [174, 62] width 200 height 10
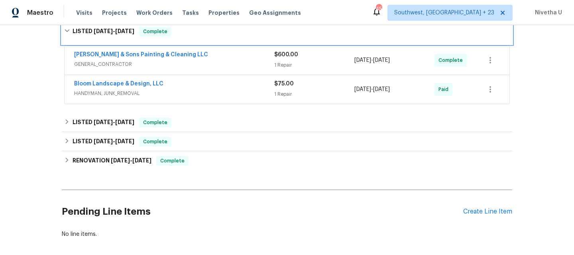
click at [198, 44] on div "LISTED 7/25/25 - 8/7/25 Complete" at bounding box center [287, 32] width 451 height 26
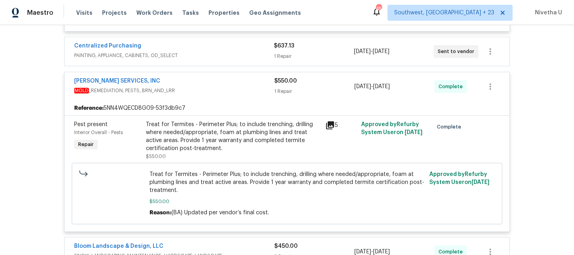
scroll to position [1028, 0]
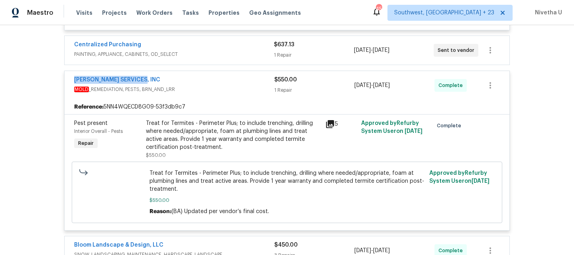
drag, startPoint x: 148, startPoint y: 98, endPoint x: 52, endPoint y: 99, distance: 95.7
click at [52, 99] on div "Back to all projects 1004 Carlisle St, Raleigh, NC 27610 3 Beds | 1 1/2 Baths |…" at bounding box center [287, 140] width 574 height 230
copy link "CANADY'S SERVICES, INC"
click at [221, 85] on div "CANADY'S SERVICES, INC" at bounding box center [174, 81] width 200 height 10
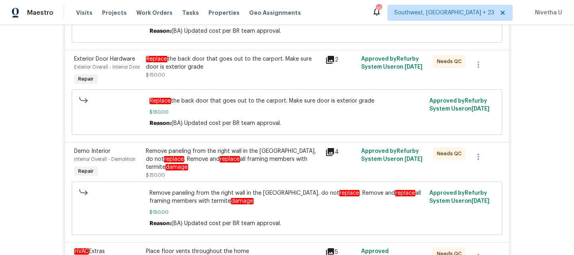
scroll to position [278, 0]
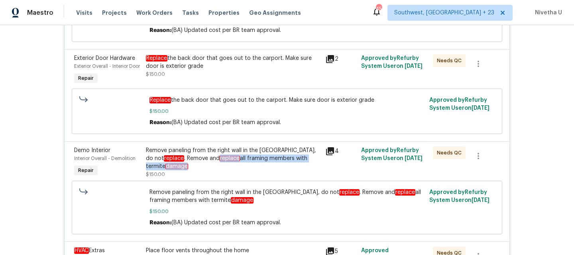
drag, startPoint x: 200, startPoint y: 167, endPoint x: 312, endPoint y: 175, distance: 112.7
click at [312, 170] on div "Remove paneling from the right wall in the carport, do not replace . Remove and…" at bounding box center [233, 158] width 175 height 24
copy div "replace all framing members with termite damage"
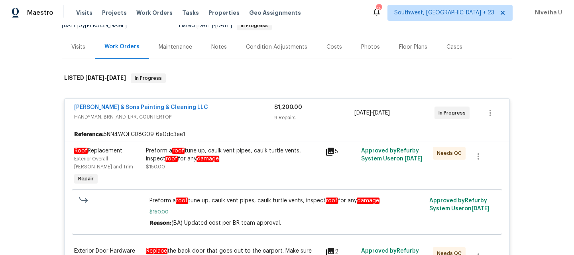
scroll to position [84, 0]
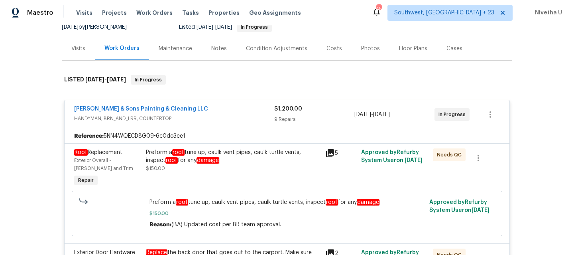
click at [226, 118] on span "HANDYMAN, BRN_AND_LRR, COUNTERTOP" at bounding box center [174, 118] width 200 height 8
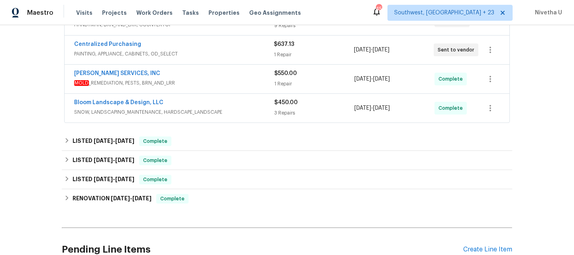
scroll to position [172, 0]
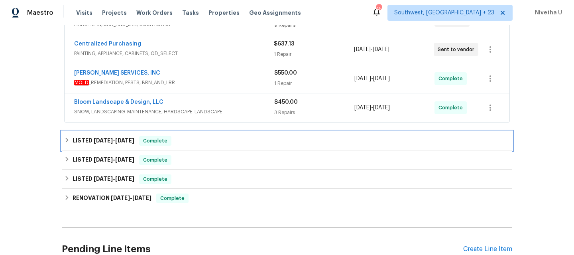
click at [171, 140] on div "LISTED 7/25/25 - 8/7/25 Complete" at bounding box center [287, 141] width 446 height 10
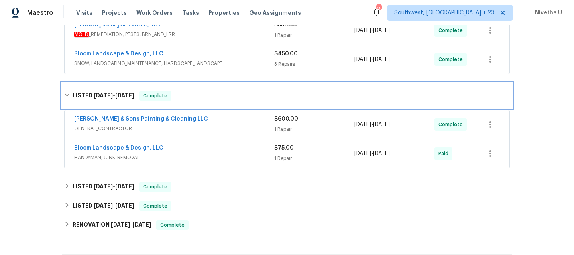
scroll to position [240, 0]
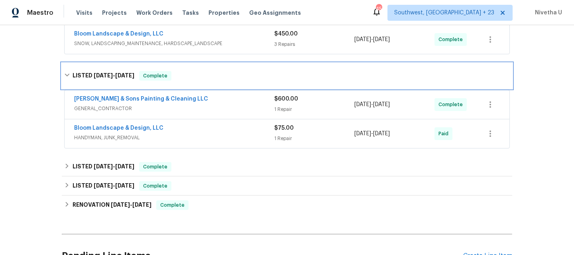
click at [187, 79] on div "LISTED 7/25/25 - 8/7/25 Complete" at bounding box center [287, 76] width 446 height 10
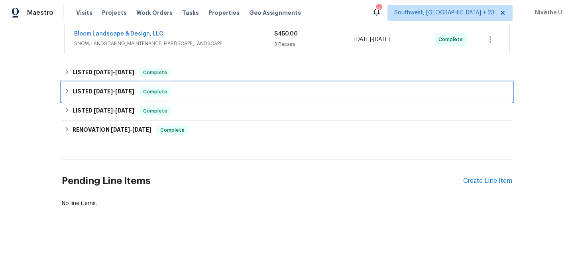
click at [186, 92] on div "LISTED 4/30/25 - 5/16/25 Complete" at bounding box center [287, 92] width 446 height 10
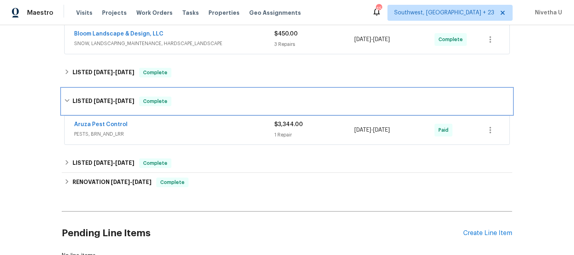
click at [185, 97] on div "LISTED 4/30/25 - 5/16/25 Complete" at bounding box center [287, 101] width 446 height 10
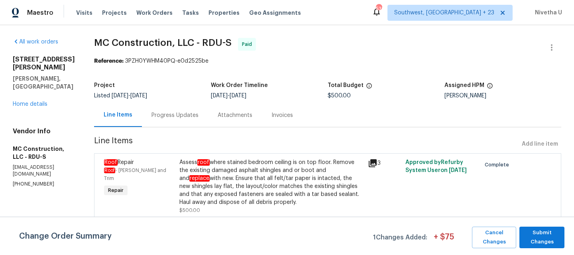
click at [165, 130] on section "MC Construction, LLC - RDU-S Paid Reference: 3PZH0YWHM40PQ-e0d2525be Project Li…" at bounding box center [327, 170] width 467 height 265
click at [163, 121] on div "Progress Updates" at bounding box center [175, 115] width 66 height 24
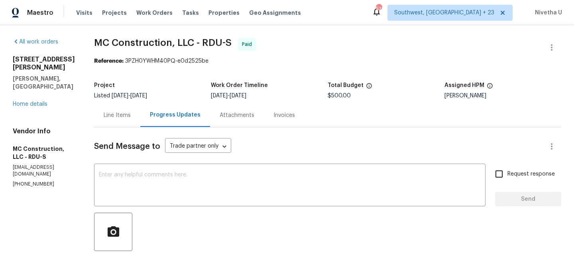
click at [113, 120] on div "Line Items" at bounding box center [117, 115] width 46 height 24
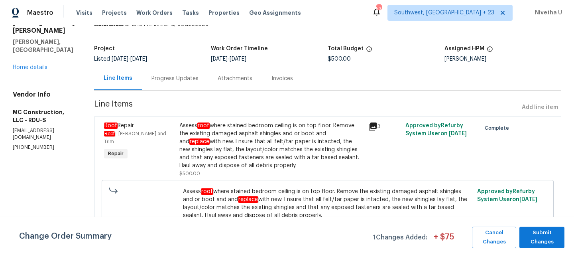
scroll to position [38, 0]
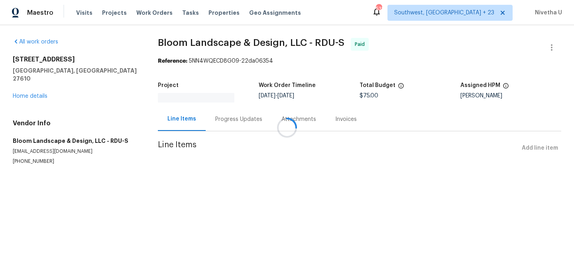
click at [224, 119] on div at bounding box center [287, 127] width 574 height 255
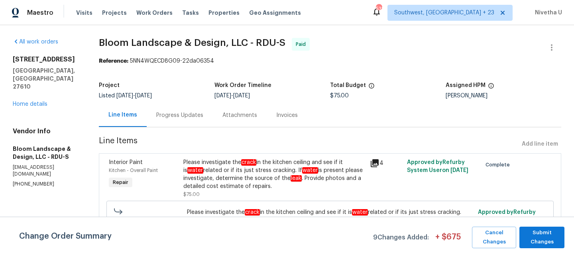
click at [187, 120] on div "Progress Updates" at bounding box center [180, 115] width 66 height 24
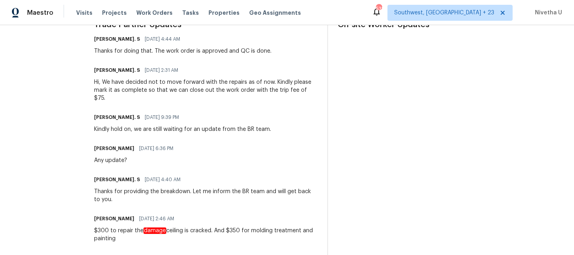
scroll to position [251, 0]
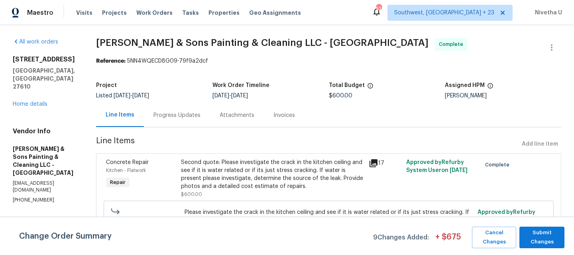
click at [177, 124] on div "Progress Updates" at bounding box center [177, 115] width 66 height 24
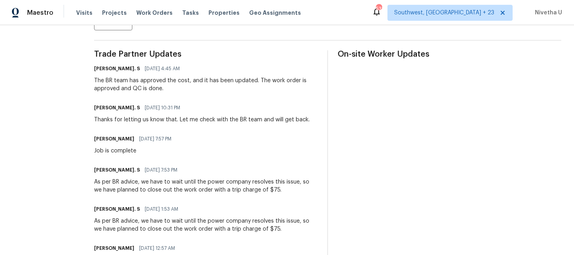
scroll to position [158, 0]
